Goal: Information Seeking & Learning: Learn about a topic

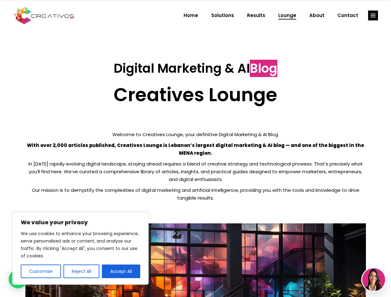
click at [195, 148] on p "With over 2,000 articles published, Creatives Lounge is Lebanon’s largest digit…" at bounding box center [195, 148] width 340 height 15
click at [41, 271] on button "Customise" at bounding box center [41, 271] width 40 height 14
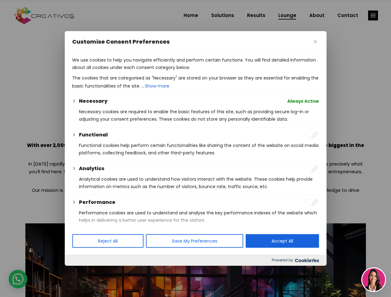
click at [81, 271] on div at bounding box center [195, 148] width 391 height 297
click at [373, 15] on div at bounding box center [195, 148] width 391 height 297
click at [373, 280] on img at bounding box center [373, 279] width 23 height 23
